Goal: Task Accomplishment & Management: Manage account settings

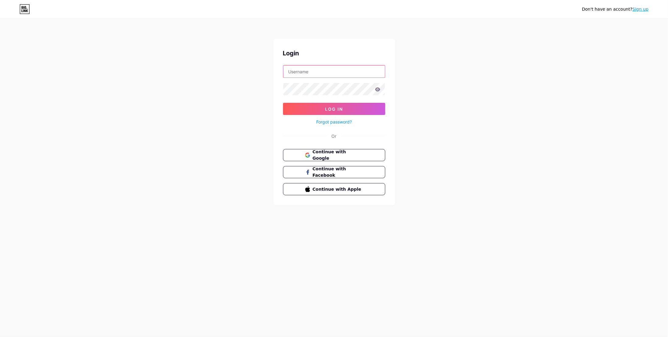
click at [318, 74] on input "text" at bounding box center [334, 71] width 102 height 12
type input "Williamkai"
click at [283, 103] on button "Log In" at bounding box center [334, 109] width 102 height 12
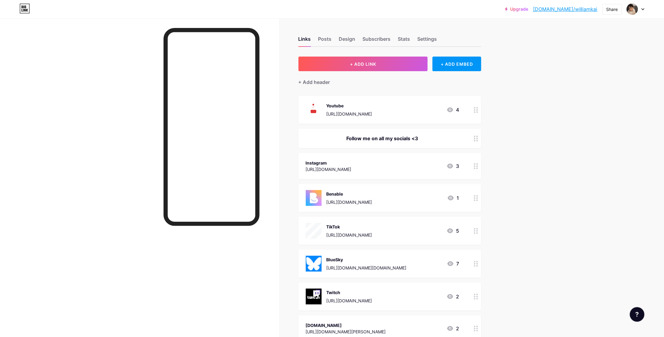
click at [475, 168] on circle at bounding box center [475, 169] width 2 height 2
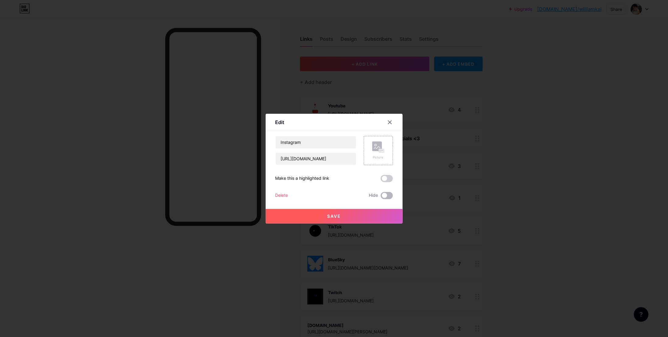
click at [387, 194] on span at bounding box center [387, 195] width 12 height 7
click at [381, 197] on input "checkbox" at bounding box center [381, 197] width 0 height 0
drag, startPoint x: 387, startPoint y: 194, endPoint x: 367, endPoint y: 194, distance: 20.1
click at [385, 194] on span at bounding box center [387, 195] width 12 height 7
click at [381, 197] on input "checkbox" at bounding box center [381, 197] width 0 height 0
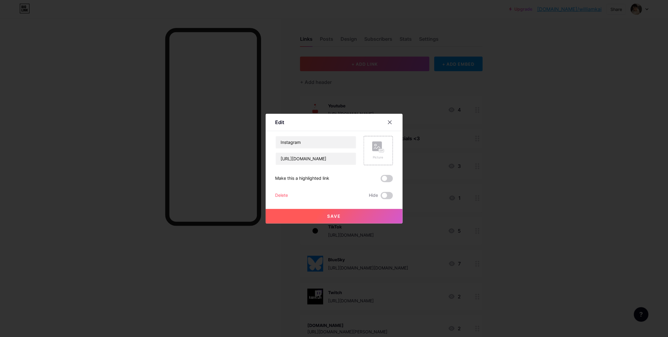
click at [285, 195] on div "Delete" at bounding box center [282, 195] width 13 height 7
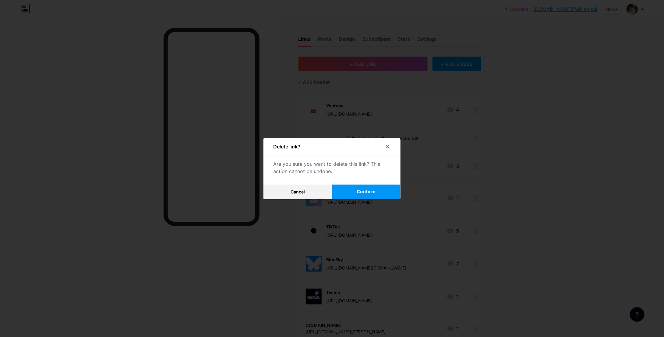
click at [354, 189] on button "Confirm" at bounding box center [366, 192] width 69 height 15
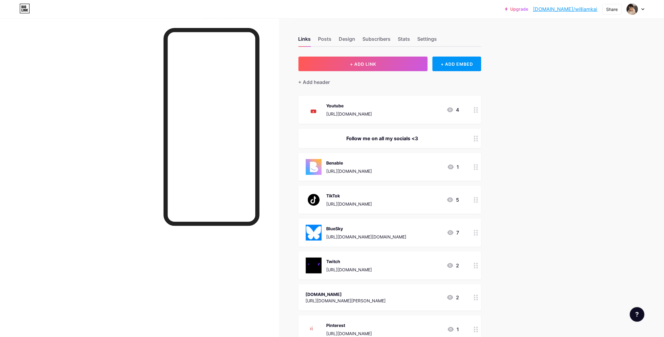
click at [476, 111] on icon at bounding box center [476, 110] width 4 height 6
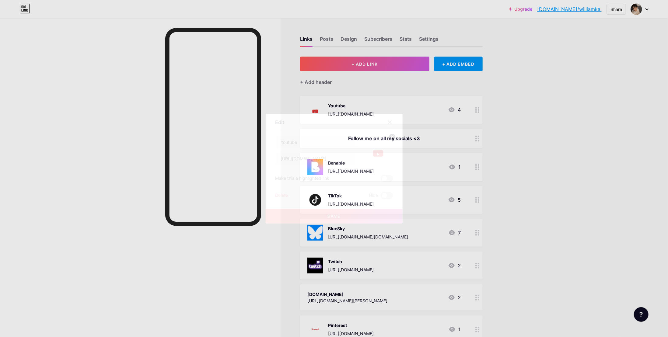
click at [289, 195] on div "Delete Hide" at bounding box center [335, 195] width 118 height 7
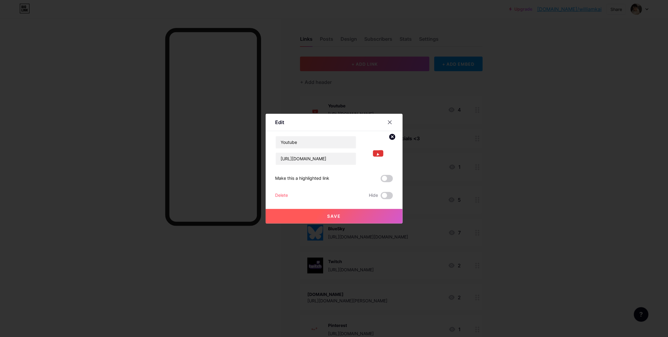
click at [286, 195] on div "Delete" at bounding box center [282, 195] width 13 height 7
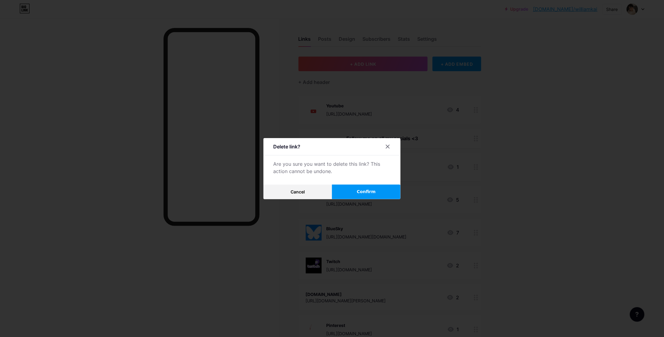
click at [364, 190] on span "Confirm" at bounding box center [366, 192] width 19 height 6
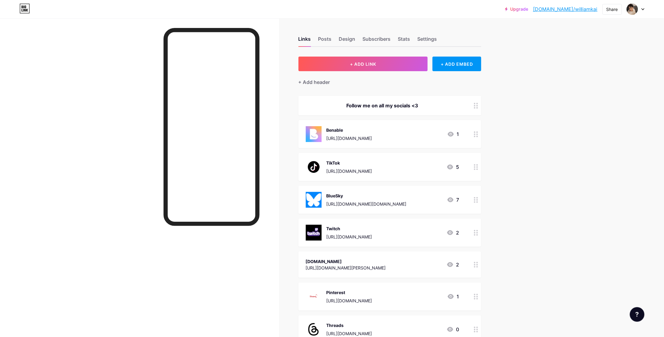
click at [475, 264] on div at bounding box center [476, 265] width 10 height 26
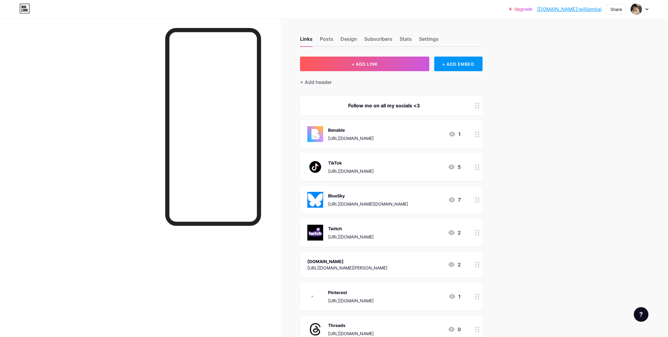
click at [277, 192] on div "Delete" at bounding box center [282, 195] width 13 height 7
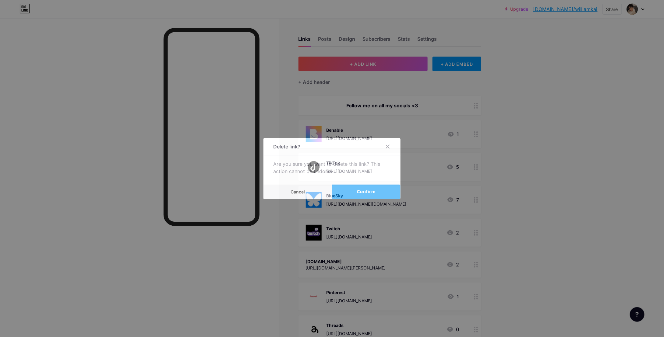
click at [345, 192] on button "Confirm" at bounding box center [366, 192] width 69 height 15
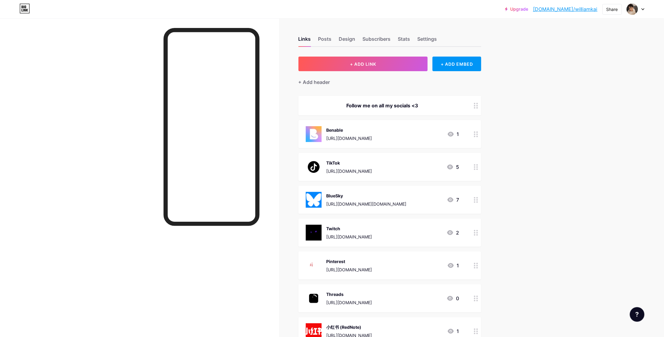
click at [470, 199] on div "BlueSky [URL][DOMAIN_NAME][DOMAIN_NAME] 7" at bounding box center [389, 200] width 183 height 28
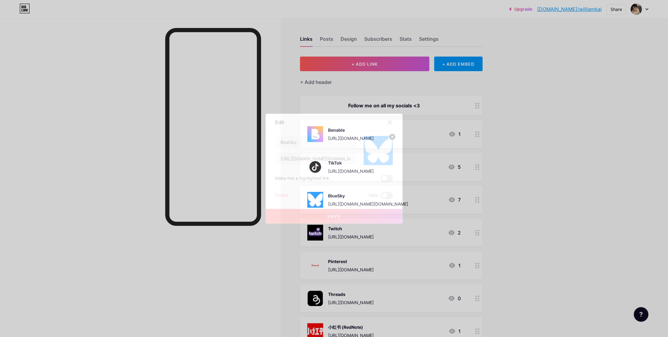
click at [271, 189] on div "Edit Content YouTube Play YouTube video without leaving your page. ADD Vimeo Pl…" at bounding box center [334, 169] width 137 height 110
click at [284, 195] on div "Delete" at bounding box center [282, 195] width 13 height 7
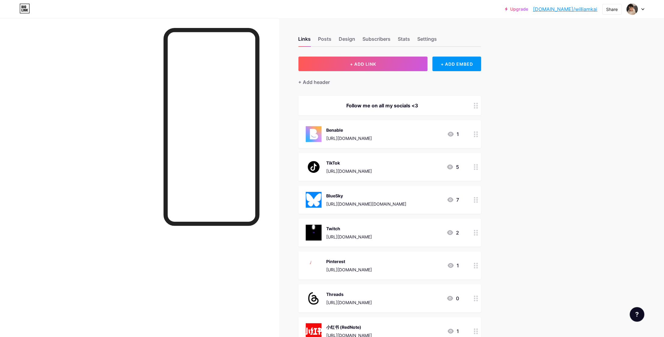
click at [394, 200] on div at bounding box center [332, 168] width 664 height 337
click at [385, 193] on div "BlueSky" at bounding box center [366, 196] width 80 height 6
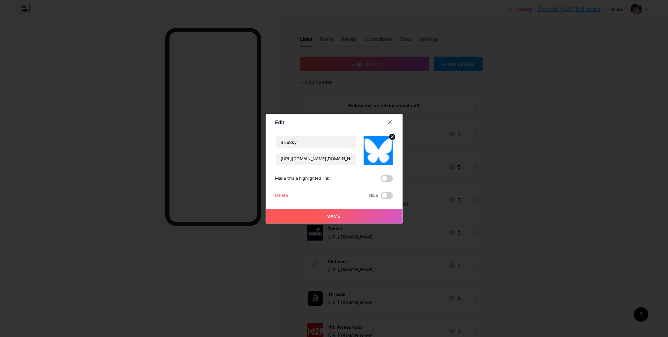
click at [288, 189] on div "BlueSky [URL][DOMAIN_NAME][DOMAIN_NAME] Make this a highlighted link Delete Hid…" at bounding box center [335, 167] width 118 height 63
click at [287, 193] on div "Delete" at bounding box center [282, 195] width 13 height 7
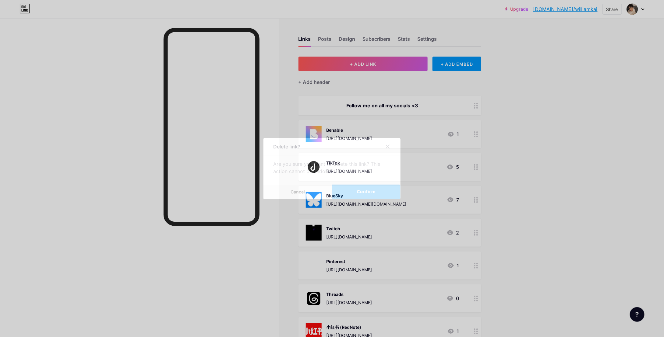
click at [360, 189] on span "Confirm" at bounding box center [366, 192] width 19 height 6
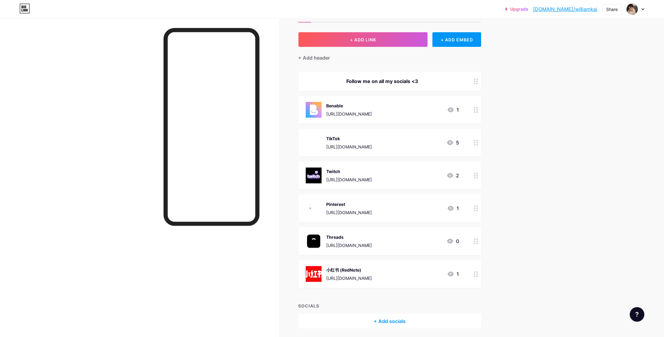
scroll to position [46, 0]
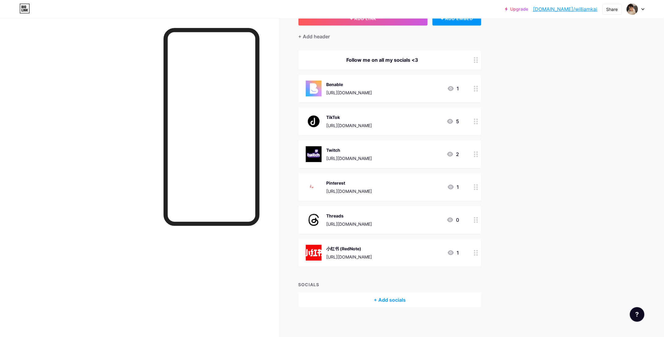
click at [477, 243] on div at bounding box center [476, 253] width 10 height 28
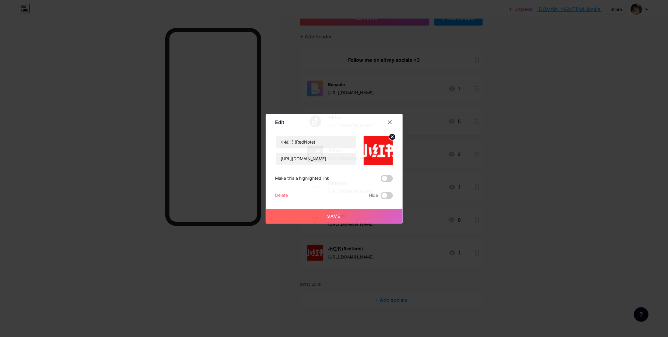
click at [479, 253] on div at bounding box center [334, 168] width 668 height 337
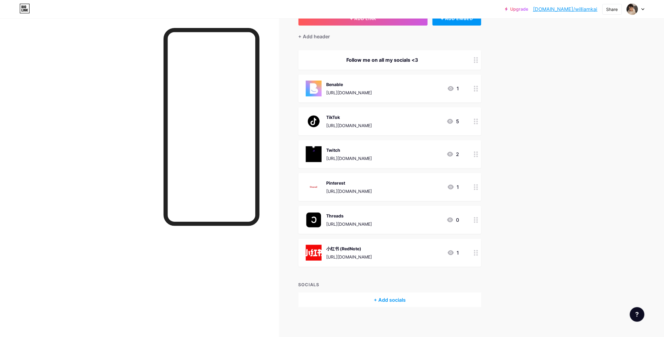
click at [481, 251] on div at bounding box center [476, 253] width 10 height 28
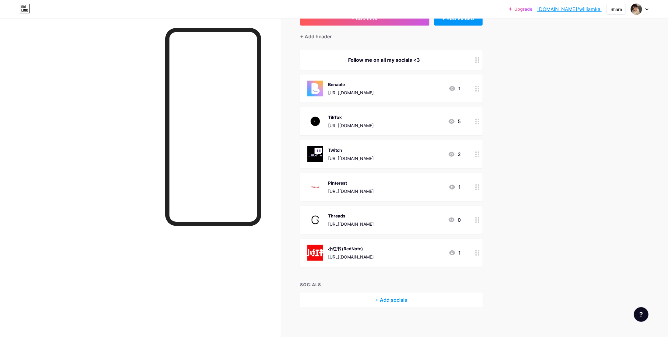
click at [292, 195] on div "Delete Hide" at bounding box center [335, 195] width 118 height 7
click at [289, 196] on div "Delete Hide" at bounding box center [335, 195] width 118 height 7
click at [285, 195] on div "Delete" at bounding box center [282, 195] width 13 height 7
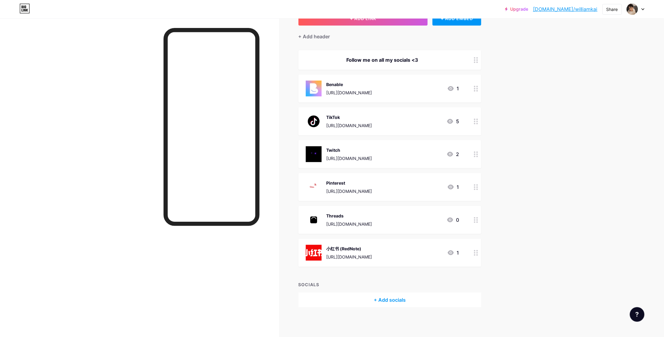
click at [359, 192] on button "Confirm" at bounding box center [366, 192] width 69 height 15
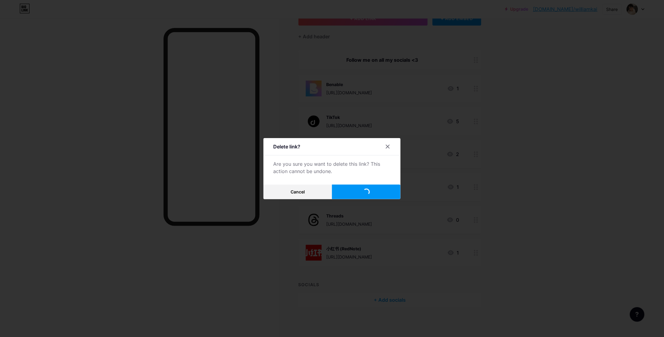
scroll to position [13, 0]
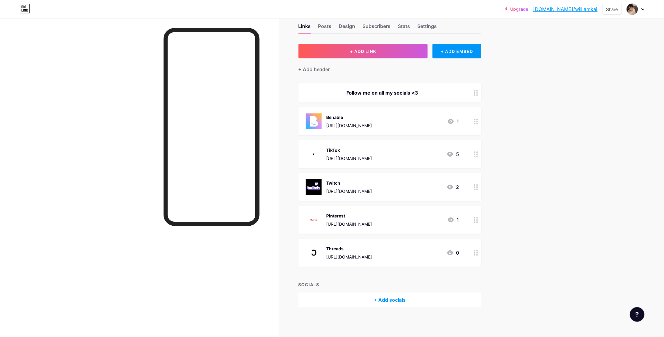
click at [475, 220] on circle at bounding box center [475, 221] width 2 height 2
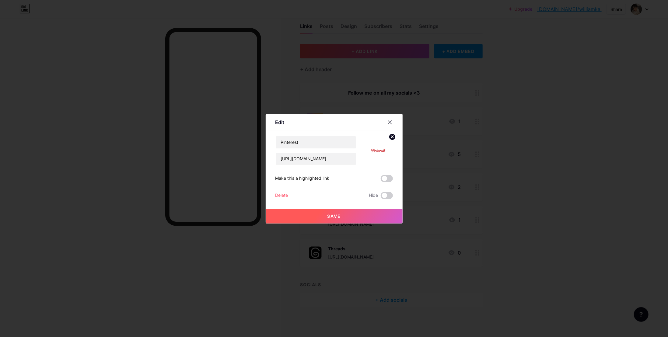
click at [286, 197] on div "Delete" at bounding box center [282, 195] width 13 height 7
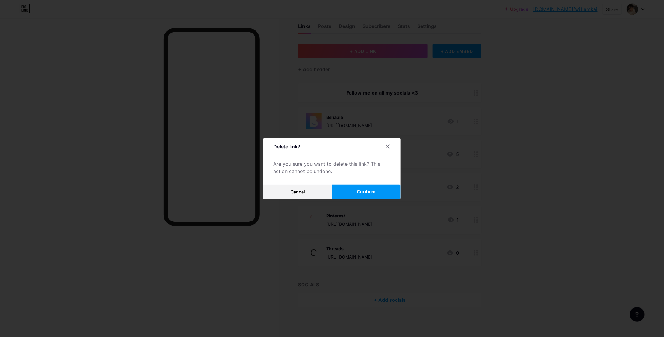
click at [360, 192] on span "Confirm" at bounding box center [366, 192] width 19 height 6
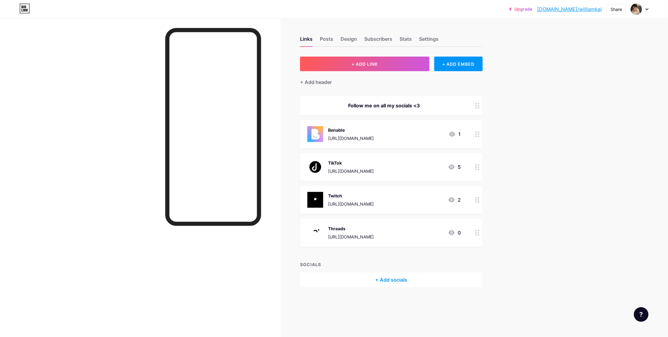
click at [484, 233] on div "Links Posts Design Subscribers Stats Settings + ADD LINK + ADD EMBED + Add head…" at bounding box center [254, 168] width 508 height 300
click at [478, 233] on icon at bounding box center [478, 233] width 4 height 6
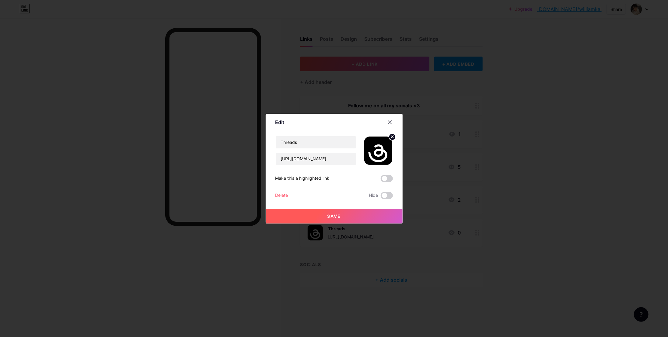
click at [287, 195] on div "Delete" at bounding box center [282, 195] width 13 height 7
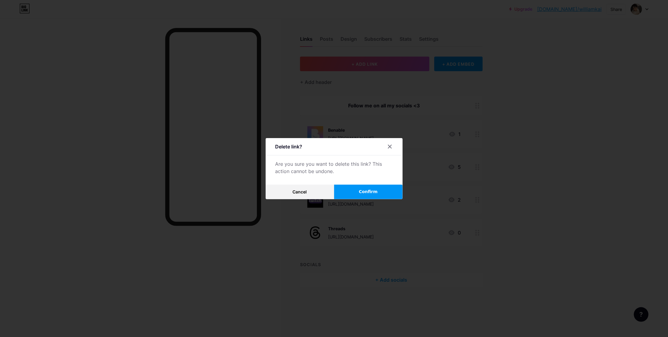
click at [374, 194] on span "Confirm" at bounding box center [368, 192] width 19 height 6
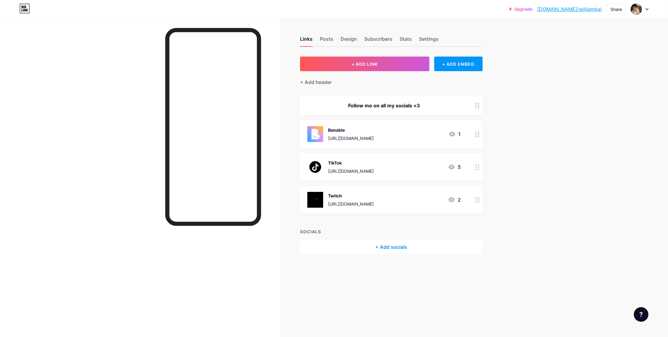
click at [473, 132] on div at bounding box center [478, 134] width 10 height 28
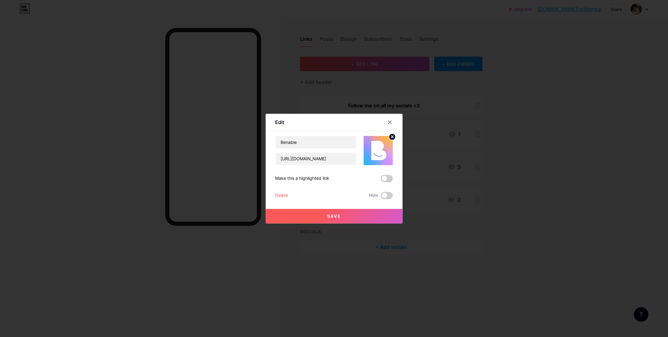
click at [283, 193] on div "Delete" at bounding box center [282, 195] width 13 height 7
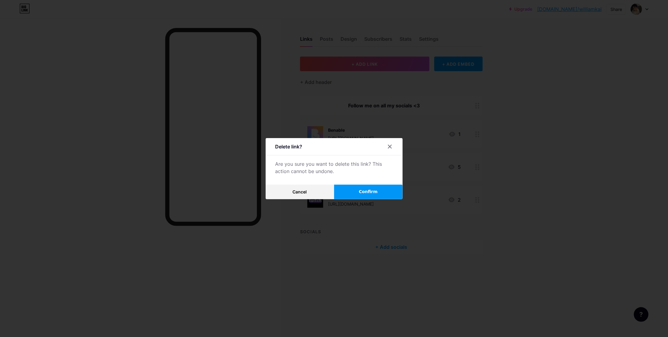
click at [376, 186] on button "Confirm" at bounding box center [368, 192] width 69 height 15
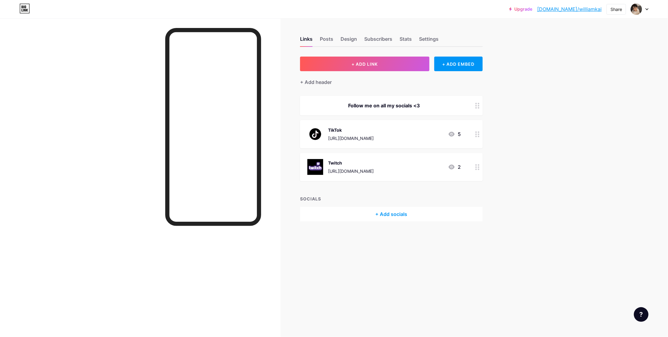
click at [478, 136] on circle at bounding box center [479, 137] width 2 height 2
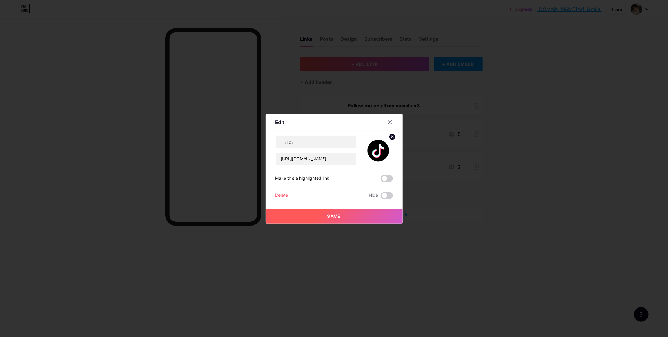
drag, startPoint x: 296, startPoint y: 196, endPoint x: 275, endPoint y: 194, distance: 21.7
click at [296, 196] on div "Delete Hide" at bounding box center [335, 195] width 118 height 7
click at [274, 194] on div "Edit Content YouTube Play YouTube video without leaving your page. ADD Vimeo Pl…" at bounding box center [334, 169] width 137 height 110
click at [277, 194] on div "Delete" at bounding box center [282, 195] width 13 height 7
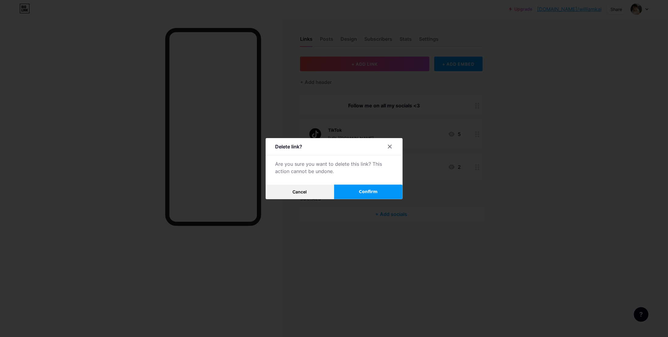
click at [364, 190] on span "Confirm" at bounding box center [368, 192] width 19 height 6
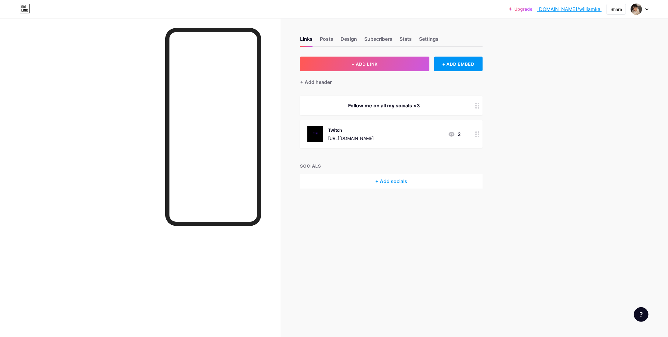
click at [476, 130] on div at bounding box center [478, 134] width 10 height 28
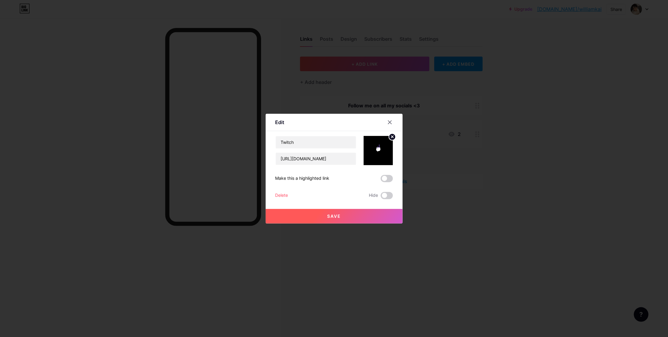
click at [275, 195] on div "Edit Content YouTube Play YouTube video without leaving your page. ADD Vimeo Pl…" at bounding box center [334, 169] width 137 height 110
click at [287, 197] on div "Delete" at bounding box center [282, 195] width 13 height 7
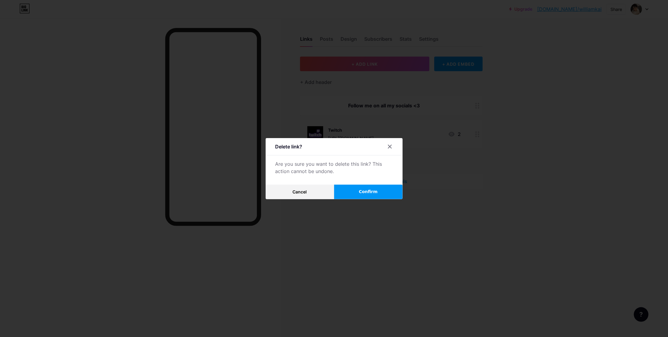
click at [378, 187] on button "Confirm" at bounding box center [368, 192] width 69 height 15
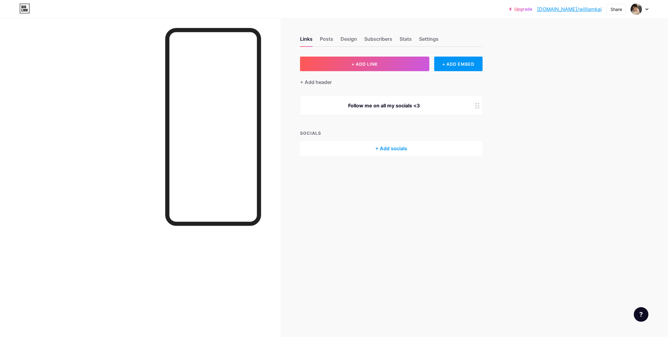
click at [477, 105] on circle at bounding box center [477, 106] width 2 height 2
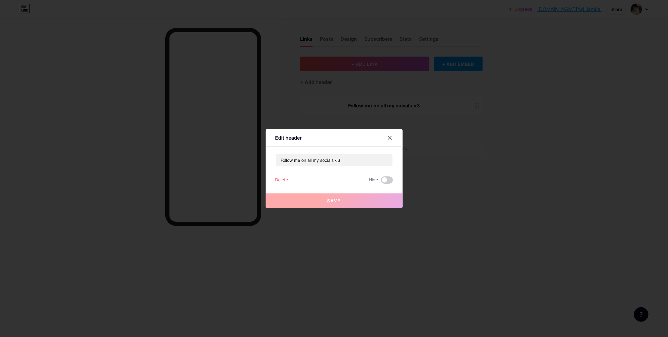
click at [6, 171] on div at bounding box center [334, 168] width 668 height 337
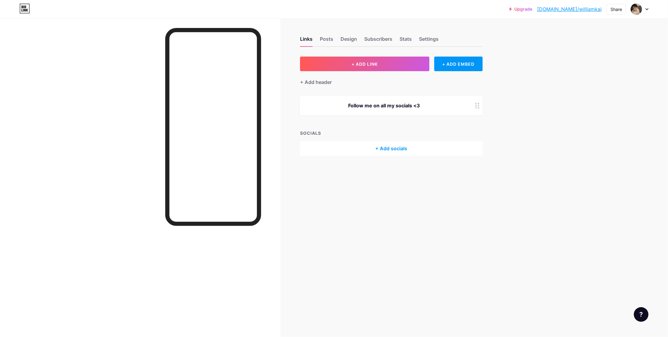
click at [473, 107] on div at bounding box center [478, 105] width 10 height 19
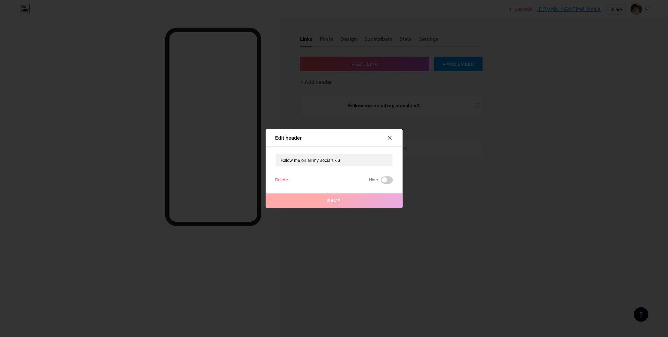
click at [286, 182] on div "Delete" at bounding box center [282, 180] width 13 height 7
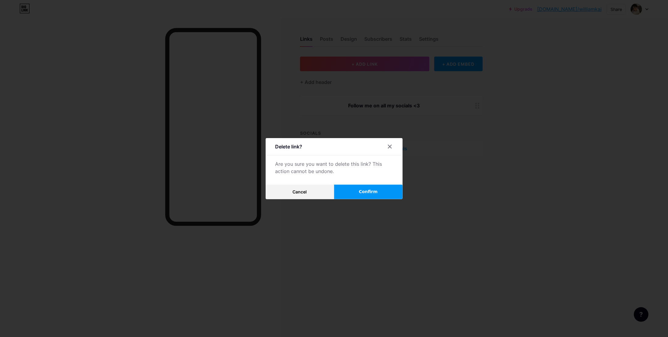
click at [369, 191] on span "Confirm" at bounding box center [368, 192] width 19 height 6
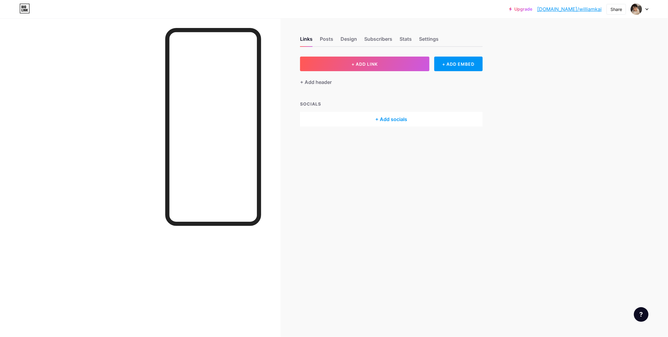
click at [0, 124] on div at bounding box center [140, 186] width 281 height 337
click at [329, 36] on div "Posts" at bounding box center [326, 40] width 13 height 11
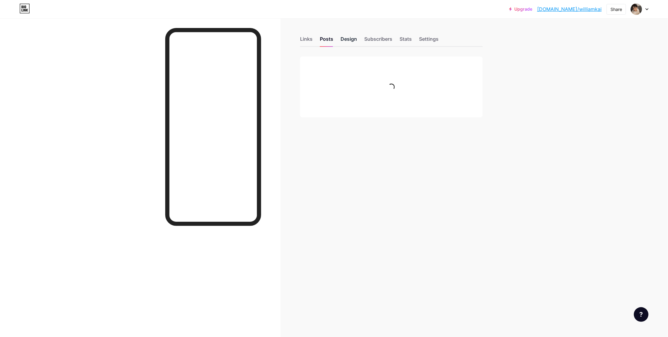
click at [357, 37] on div "Design" at bounding box center [349, 40] width 16 height 11
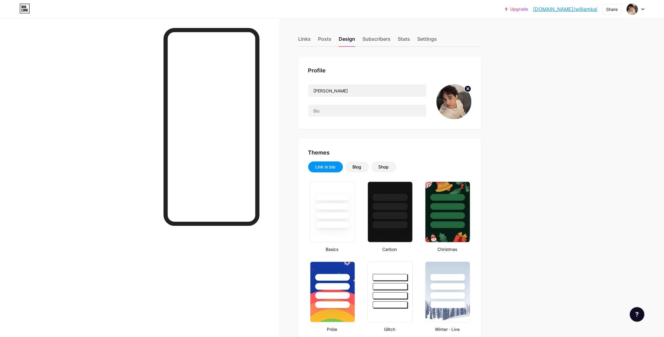
type input "#ffffff"
type input "#000000"
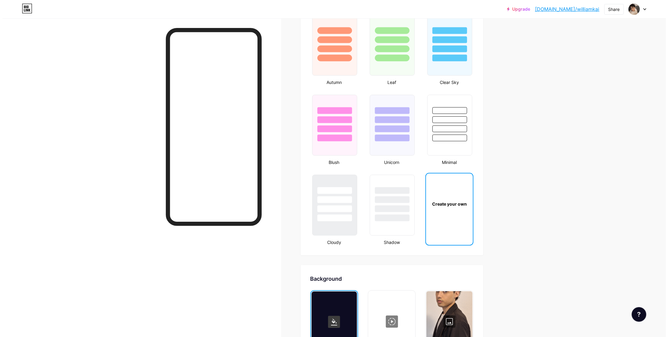
scroll to position [639, 0]
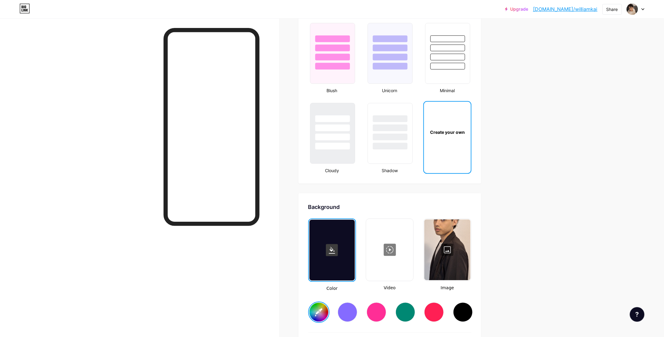
click at [404, 273] on div at bounding box center [390, 250] width 46 height 61
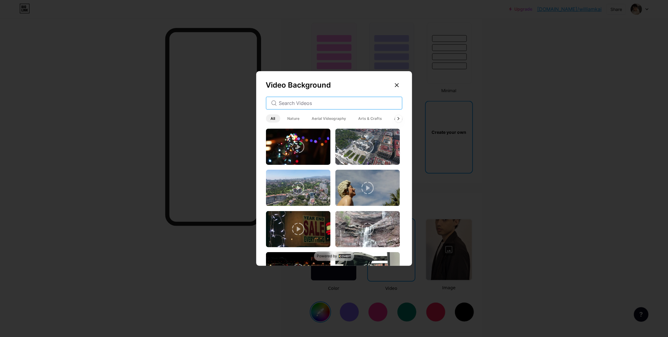
click at [317, 105] on input "text" at bounding box center [338, 103] width 118 height 7
type input "[GEOGRAPHIC_DATA]"
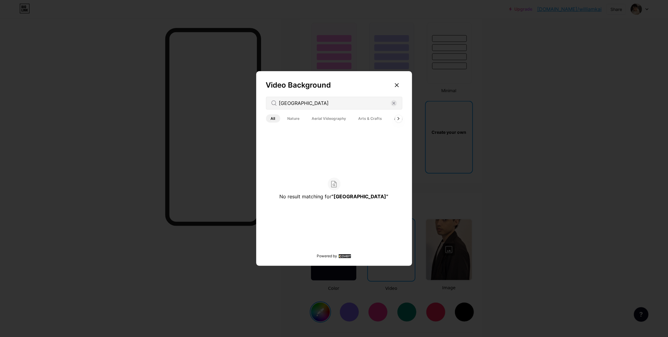
click at [8, 234] on div at bounding box center [334, 168] width 668 height 337
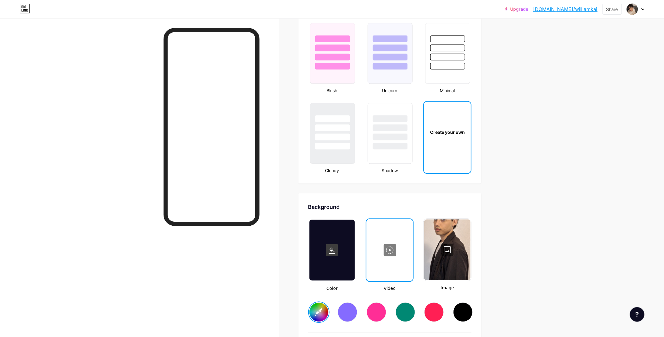
click at [397, 259] on div at bounding box center [389, 250] width 45 height 61
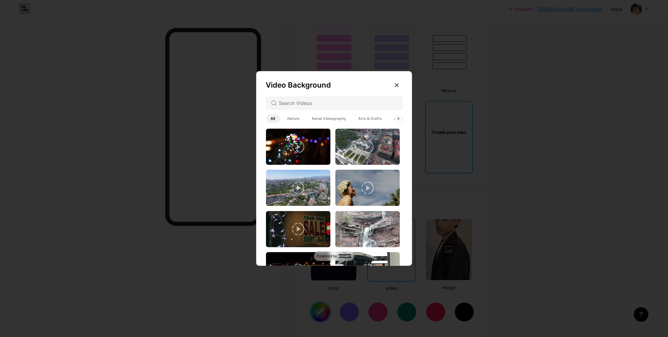
click at [291, 121] on span "Nature" at bounding box center [294, 118] width 22 height 8
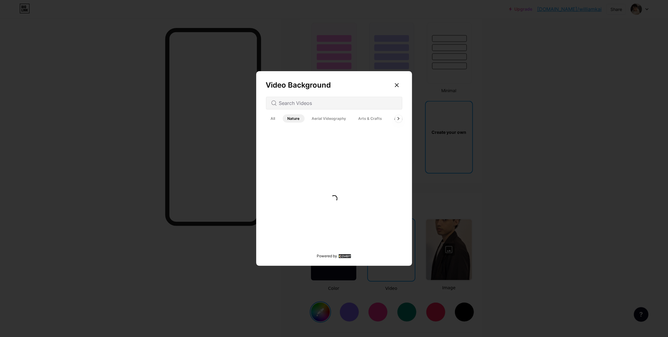
click at [269, 109] on div at bounding box center [334, 103] width 136 height 13
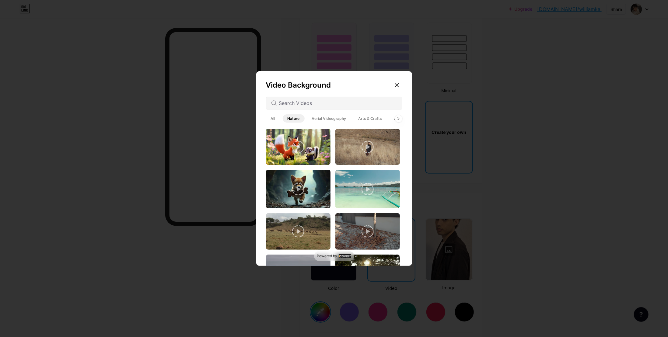
click at [272, 118] on span "All" at bounding box center [273, 118] width 14 height 8
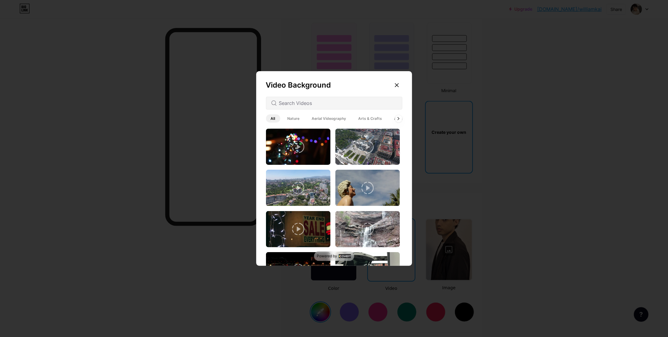
click at [403, 118] on div "Video Background All Nature Aerial Videography Arts & Crafts Architecture Backg…" at bounding box center [334, 170] width 156 height 198
click at [398, 119] on icon at bounding box center [399, 118] width 2 height 3
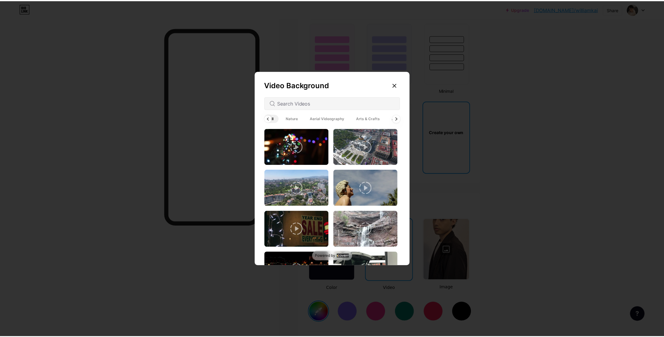
scroll to position [0, 30]
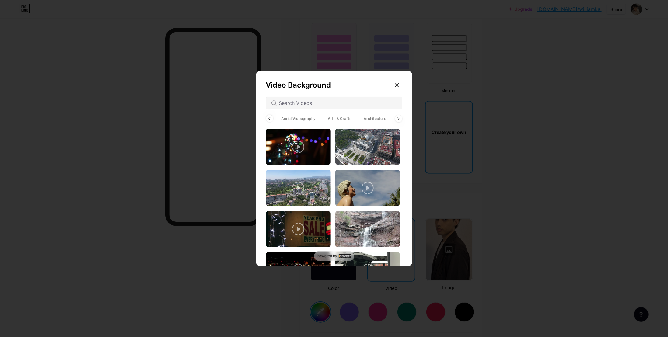
click at [313, 99] on div at bounding box center [334, 103] width 136 height 13
click at [314, 103] on input "text" at bounding box center [338, 103] width 118 height 7
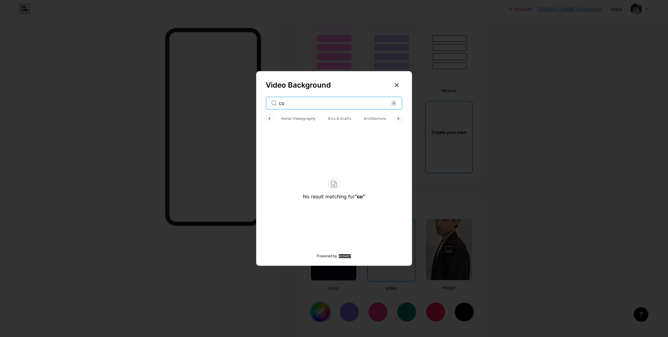
type input "c"
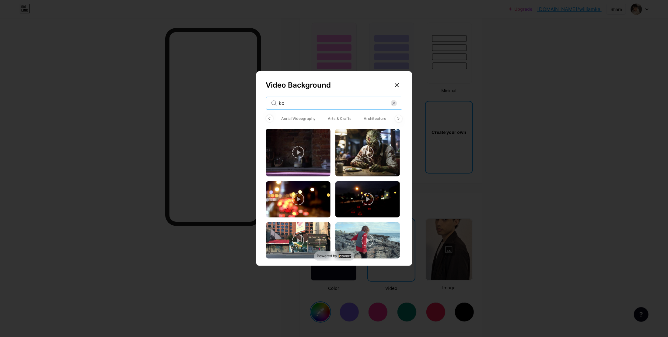
type input "k"
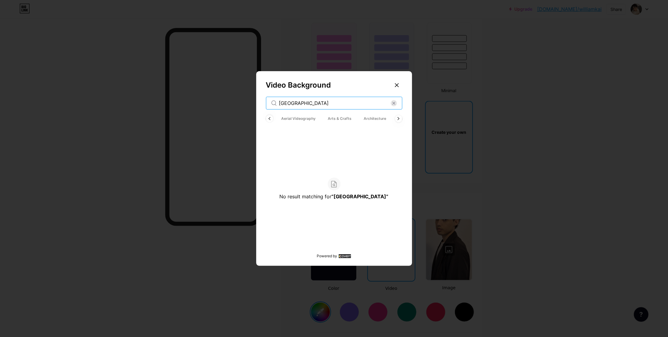
type input "[GEOGRAPHIC_DATA]"
click at [391, 86] on div "Video Background [GEOGRAPHIC_DATA] All Nature Aerial Videography Arts & Crafts …" at bounding box center [334, 170] width 156 height 198
drag, startPoint x: 393, startPoint y: 85, endPoint x: 417, endPoint y: 133, distance: 54.1
click at [394, 85] on div at bounding box center [397, 85] width 11 height 11
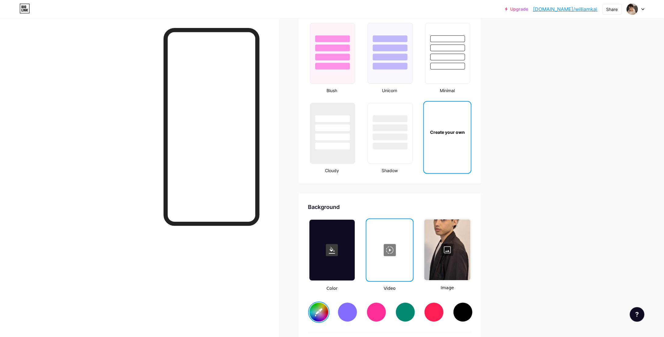
drag, startPoint x: 0, startPoint y: 129, endPoint x: 106, endPoint y: 138, distance: 106.0
click at [0, 128] on div at bounding box center [139, 186] width 279 height 337
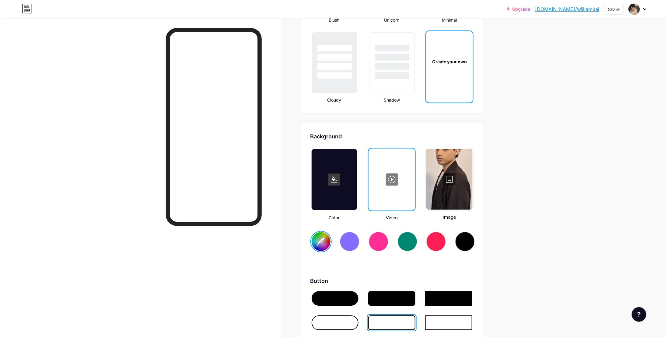
scroll to position [761, 0]
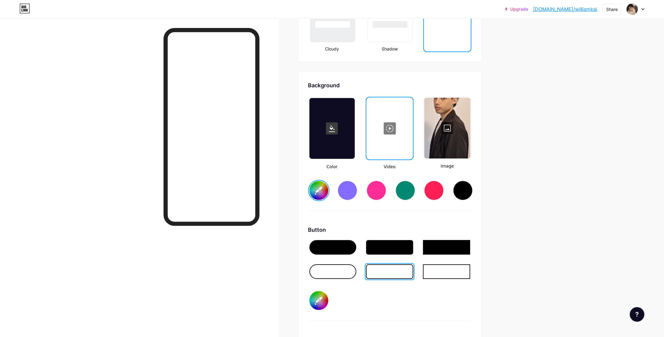
click at [388, 131] on div at bounding box center [389, 128] width 45 height 61
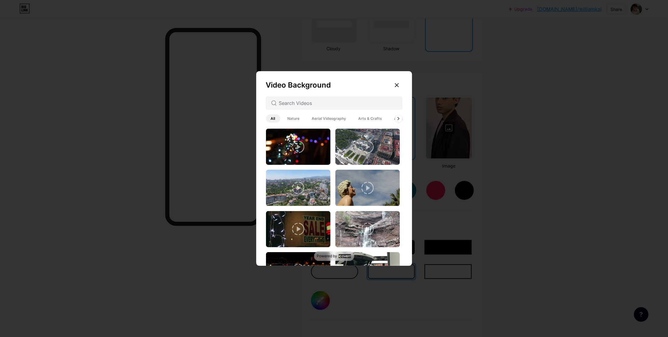
click at [399, 122] on span "Architecture" at bounding box center [406, 118] width 32 height 8
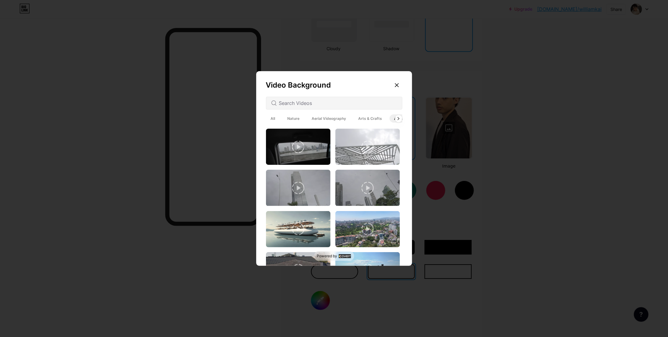
drag, startPoint x: 370, startPoint y: 119, endPoint x: 357, endPoint y: 119, distance: 12.8
click at [284, 120] on div "All Nature Aerial Videography Arts & Crafts Architecture Backgrounds Animated" at bounding box center [334, 118] width 136 height 11
click at [398, 118] on icon at bounding box center [399, 118] width 2 height 3
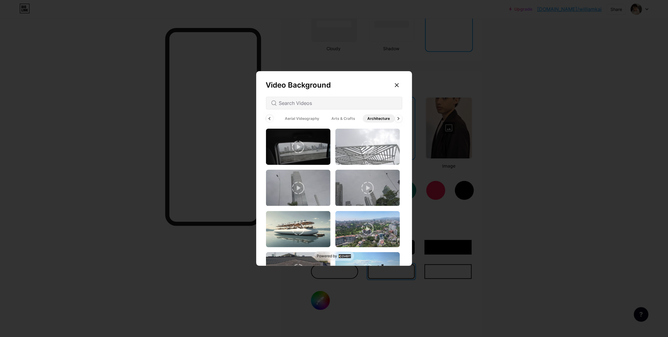
click at [354, 119] on span "Arts & Crafts" at bounding box center [343, 118] width 33 height 8
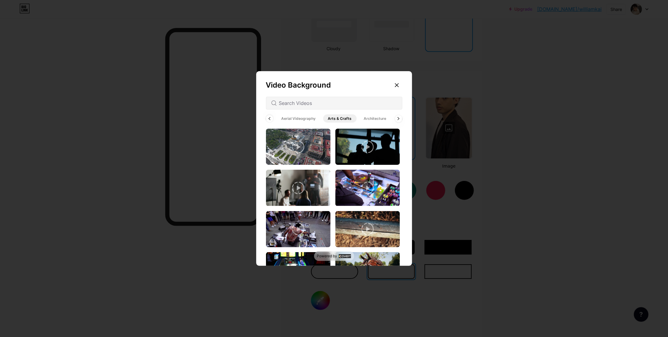
click at [273, 118] on span "Nature" at bounding box center [263, 118] width 22 height 8
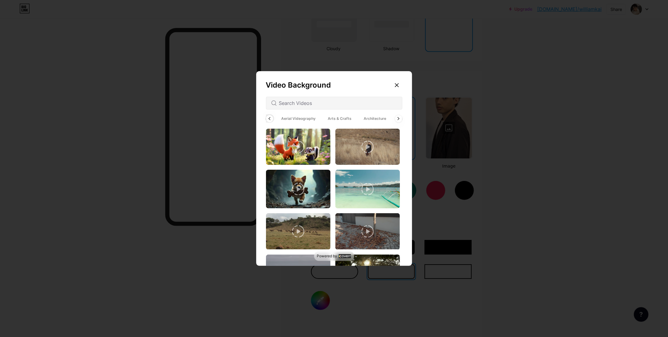
click at [273, 118] on span "Nature" at bounding box center [263, 118] width 22 height 8
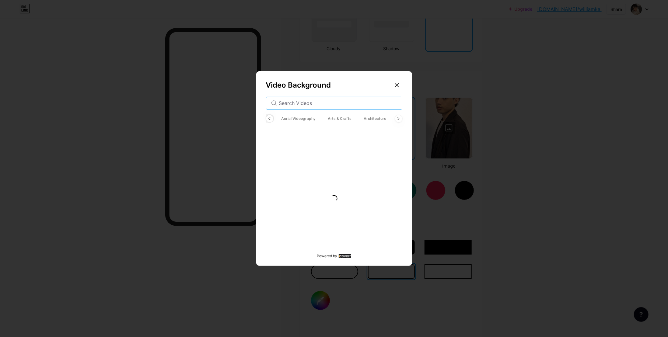
click at [288, 101] on input "text" at bounding box center [338, 103] width 118 height 7
click at [294, 99] on div at bounding box center [334, 103] width 136 height 13
click at [297, 101] on input "text" at bounding box center [338, 103] width 118 height 7
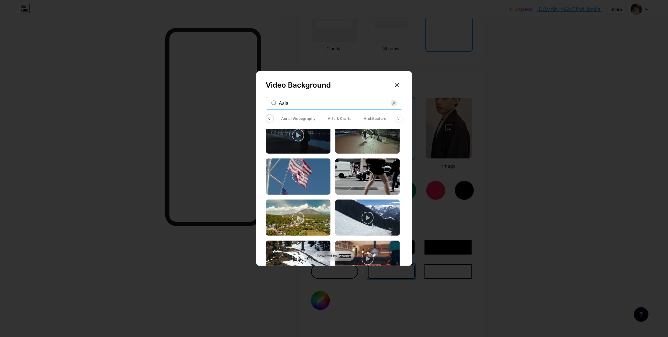
scroll to position [223, 0]
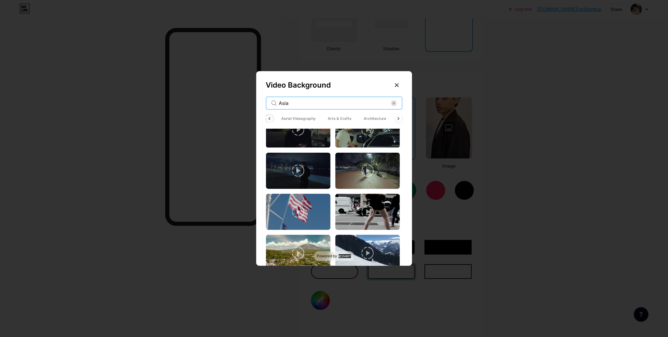
click at [299, 103] on input "Asia" at bounding box center [335, 103] width 112 height 7
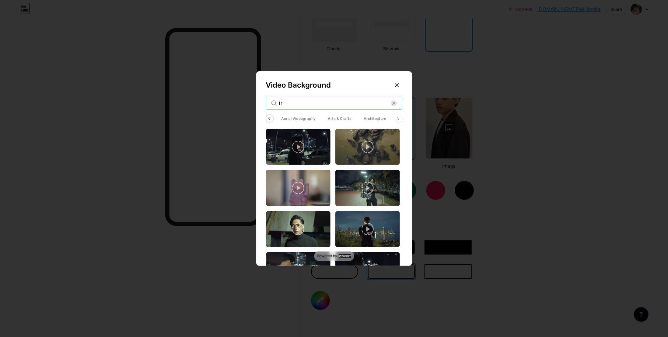
type input "t"
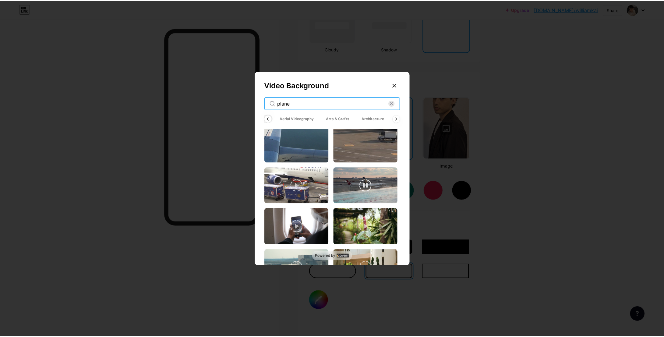
scroll to position [961, 0]
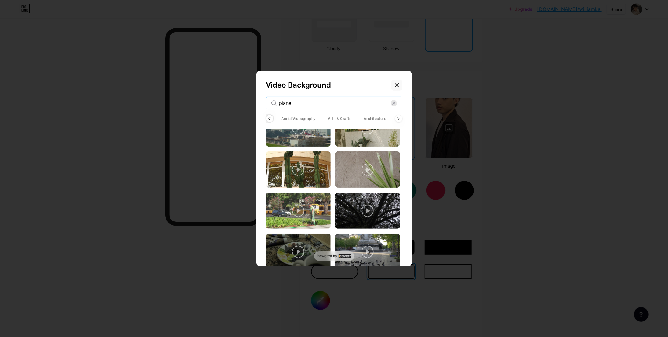
type input "plane"
click at [395, 84] on icon at bounding box center [396, 85] width 3 height 3
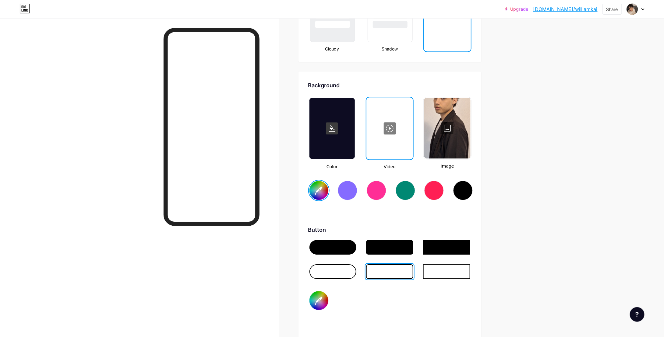
click at [331, 132] on rect at bounding box center [332, 128] width 12 height 12
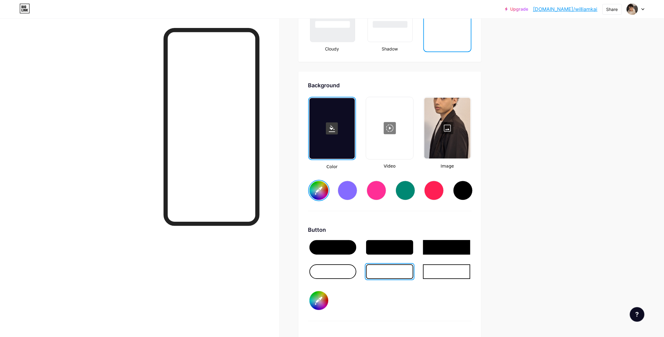
click at [380, 123] on div at bounding box center [390, 128] width 46 height 61
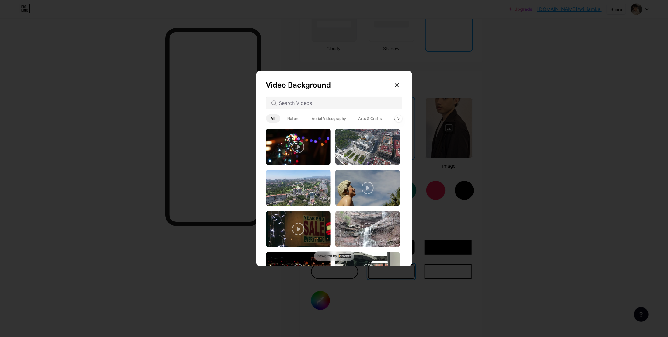
type input "#ffffff"
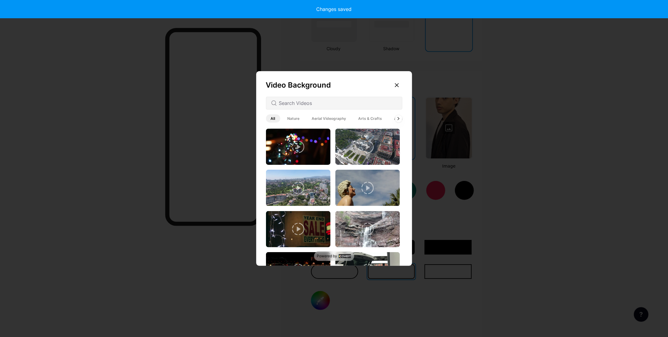
click at [458, 109] on div at bounding box center [334, 168] width 668 height 337
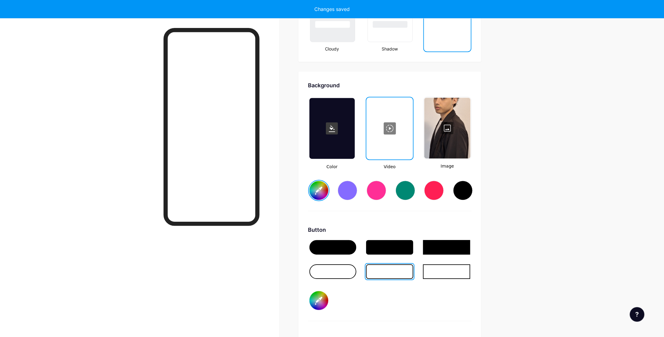
click at [446, 121] on div at bounding box center [447, 128] width 46 height 61
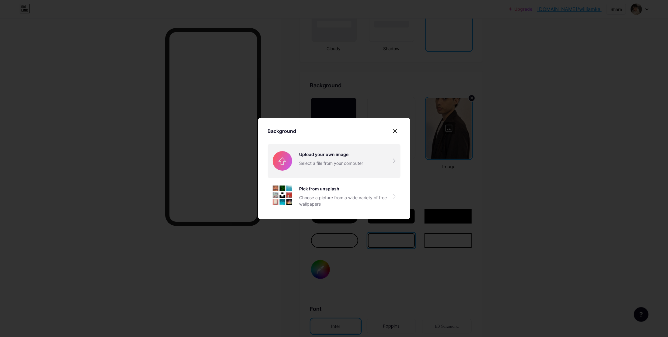
click at [317, 156] on input "file" at bounding box center [334, 161] width 133 height 34
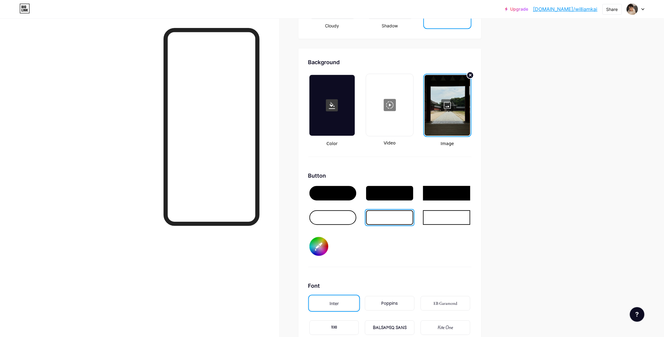
scroll to position [852, 0]
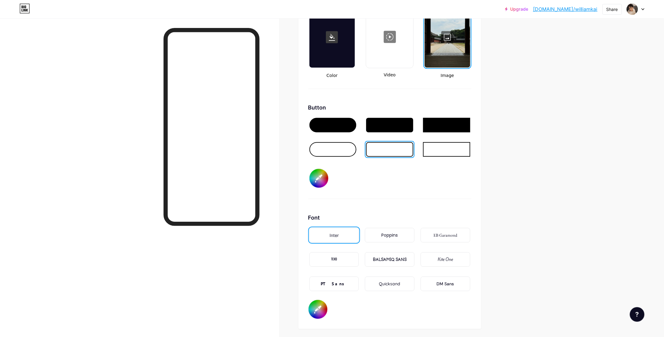
click at [346, 151] on div at bounding box center [332, 149] width 47 height 15
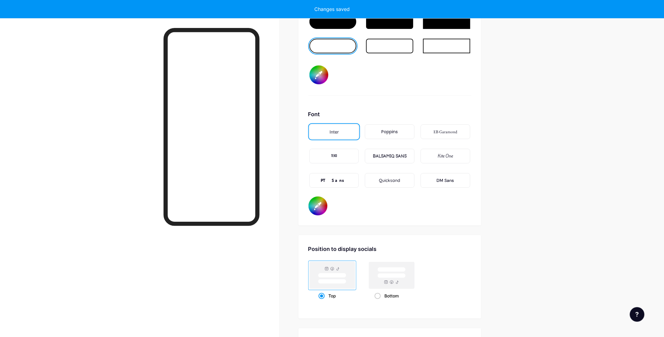
scroll to position [974, 0]
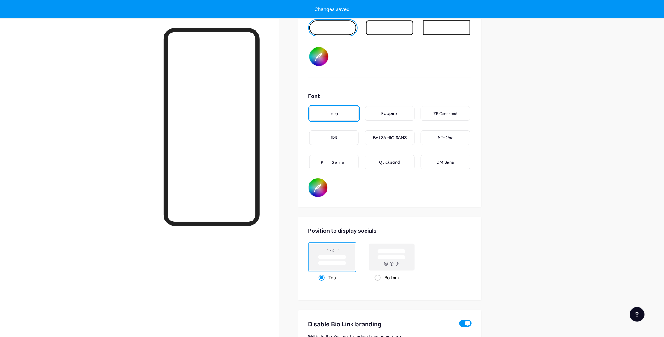
type input "#000000"
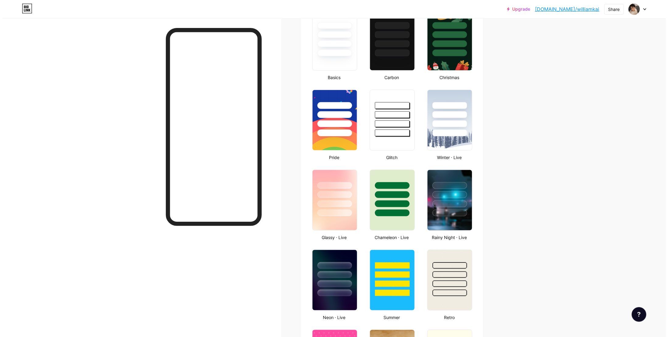
scroll to position [0, 0]
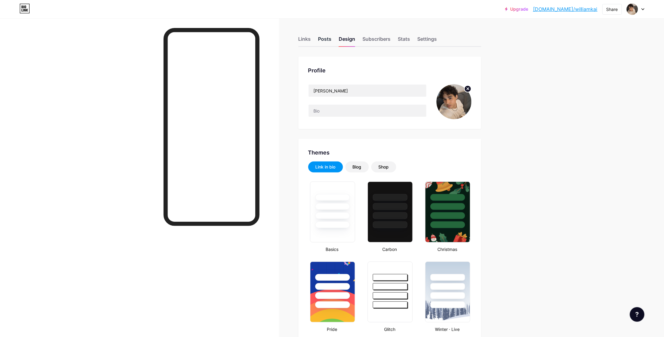
click at [329, 41] on div "Posts" at bounding box center [324, 40] width 13 height 11
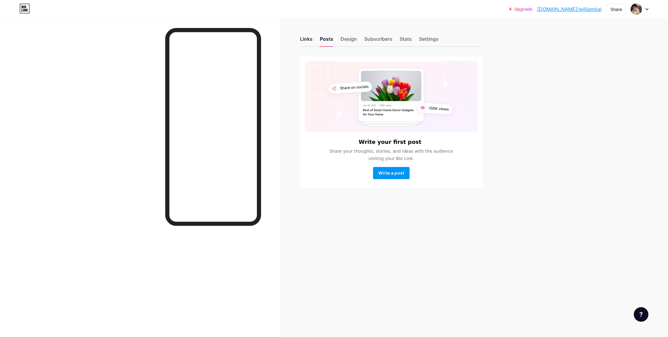
click at [308, 42] on div "Links" at bounding box center [306, 40] width 12 height 11
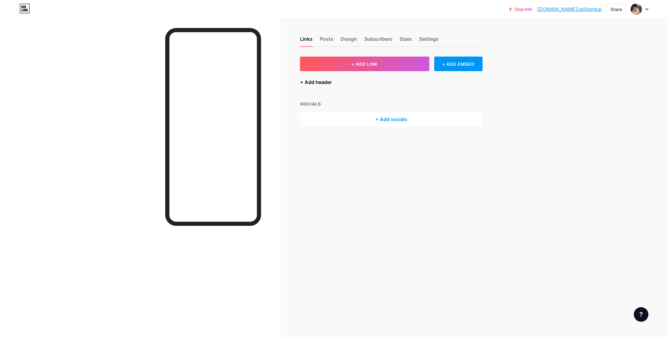
click at [318, 80] on div "+ Add header" at bounding box center [316, 82] width 32 height 7
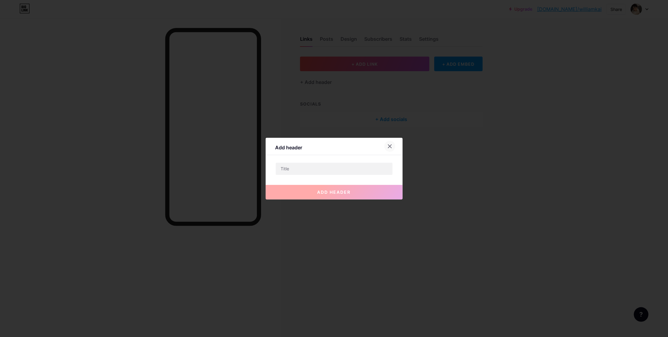
click at [392, 148] on div at bounding box center [390, 146] width 11 height 11
